Goal: Check status: Check status

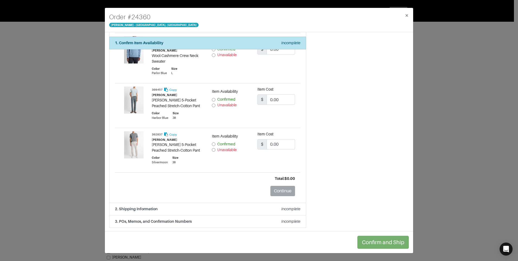
scroll to position [122, 0]
click at [339, 88] on div "Summary 5 items Shipping Information [PERSON_NAME] [STREET_ADDRESS][PERSON_NAME…" at bounding box center [361, 70] width 103 height 312
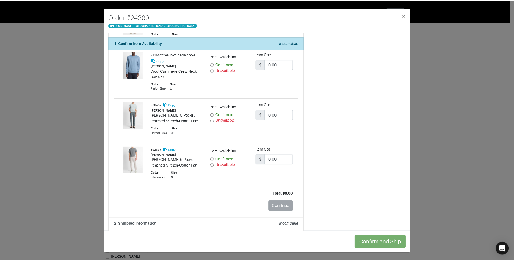
scroll to position [14, 0]
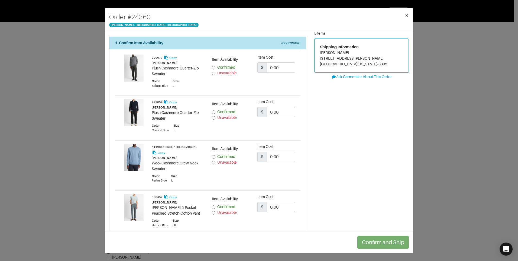
click at [407, 18] on span "×" at bounding box center [407, 15] width 4 height 7
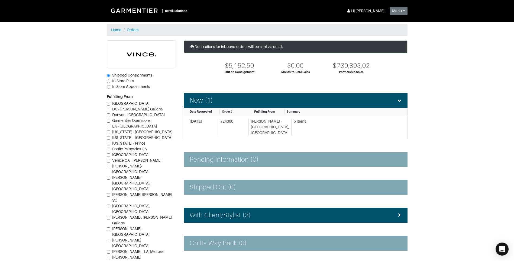
click at [494, 115] on section "| Retail Solutions Hi, [PERSON_NAME] ! Menu Home Logout Home Orders Shipped Con…" at bounding box center [257, 162] width 514 height 325
drag, startPoint x: 237, startPoint y: 121, endPoint x: 224, endPoint y: 121, distance: 12.5
click at [224, 121] on div "# 24360" at bounding box center [232, 126] width 28 height 17
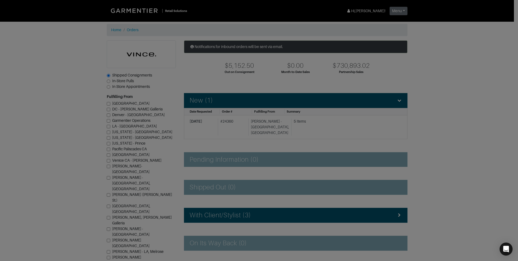
drag, startPoint x: 224, startPoint y: 121, endPoint x: 227, endPoint y: 122, distance: 3.0
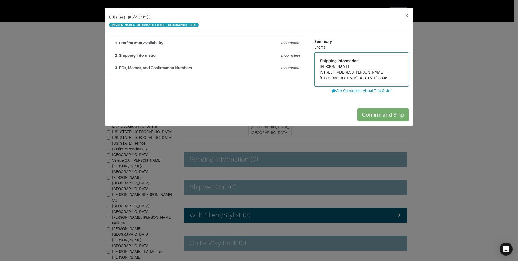
drag, startPoint x: 227, startPoint y: 122, endPoint x: 462, endPoint y: 106, distance: 235.7
click at [469, 107] on div "Order # 24360 [PERSON_NAME] - [GEOGRAPHIC_DATA], [GEOGRAPHIC_DATA] × 1. Confirm…" at bounding box center [259, 130] width 518 height 261
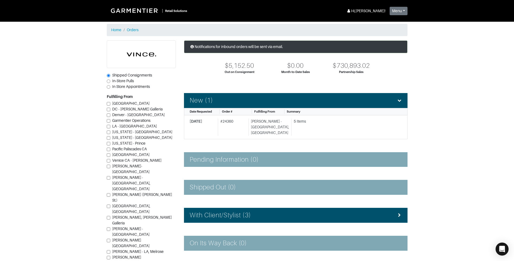
drag, startPoint x: 59, startPoint y: 130, endPoint x: 58, endPoint y: 125, distance: 5.2
click at [59, 130] on section "| Retail Solutions Hi, [PERSON_NAME] ! Menu Home Logout Home Orders Shipped Con…" at bounding box center [257, 162] width 514 height 325
click at [448, 173] on section "| Retail Solutions Hi, [PERSON_NAME] ! Menu Home Logout Home Orders Shipped Con…" at bounding box center [257, 162] width 514 height 325
click at [478, 83] on section "| Retail Solutions Hi, [PERSON_NAME] ! Menu Home Logout Home Orders Shipped Con…" at bounding box center [257, 162] width 514 height 325
click at [468, 119] on section "| Retail Solutions Hi, [PERSON_NAME] ! Menu Home Logout Home Orders Shipped Con…" at bounding box center [257, 162] width 514 height 325
